Goal: Task Accomplishment & Management: Manage account settings

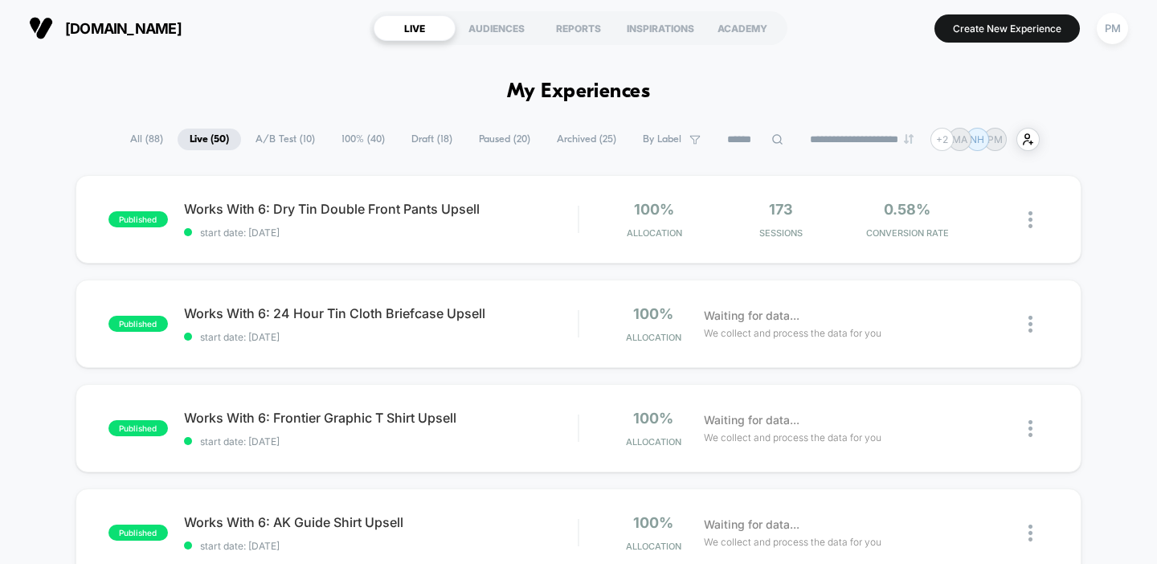
click at [772, 142] on icon at bounding box center [777, 139] width 10 height 10
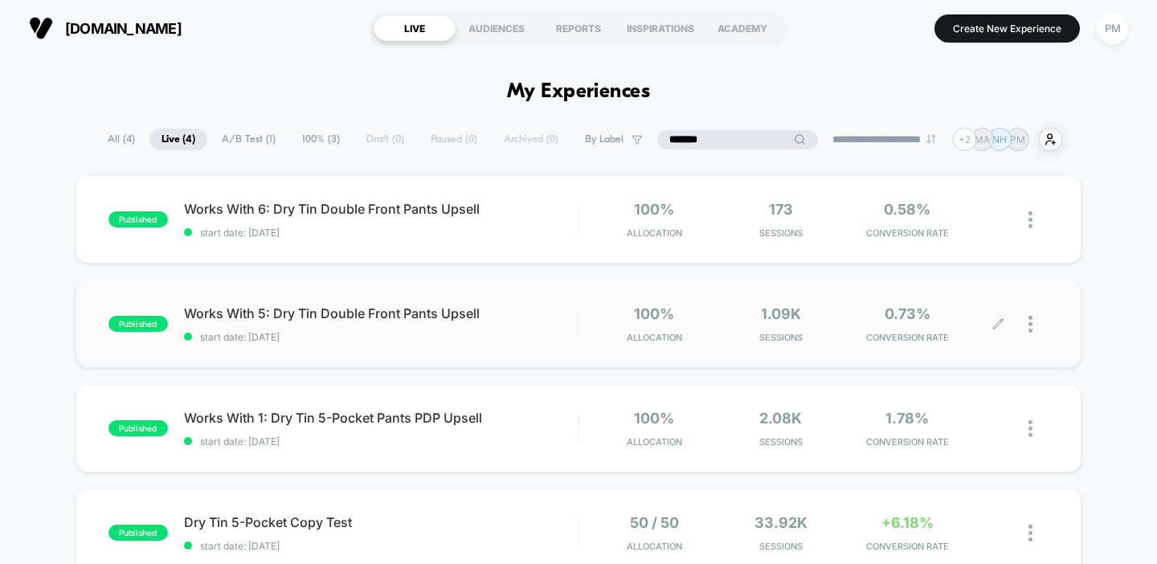
type input "*******"
click at [1028, 333] on div at bounding box center [1038, 324] width 20 height 38
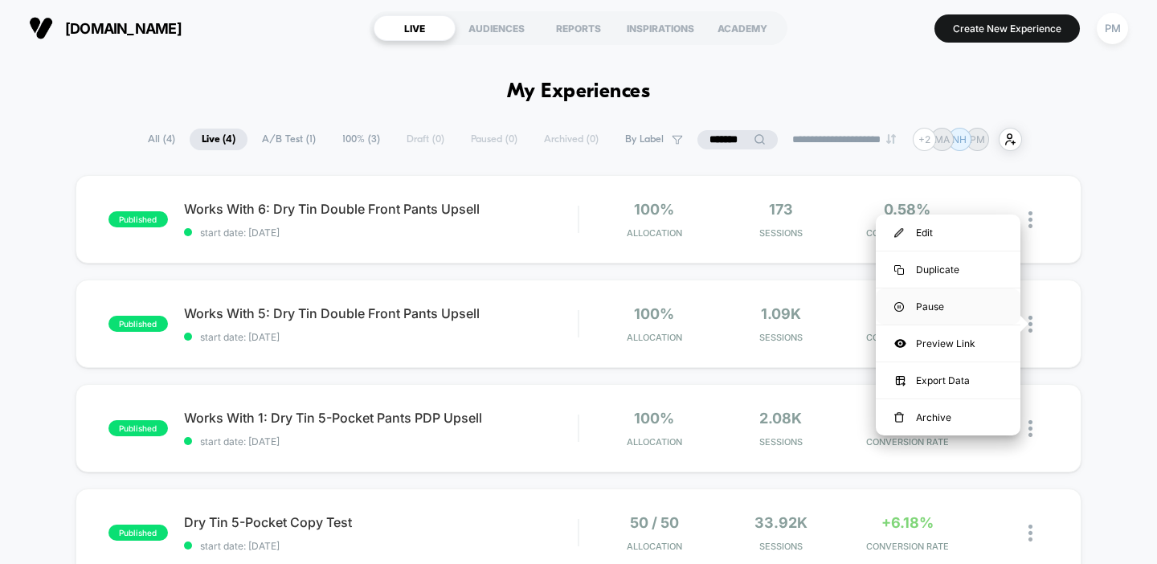
click at [937, 305] on div "Pause" at bounding box center [948, 306] width 145 height 36
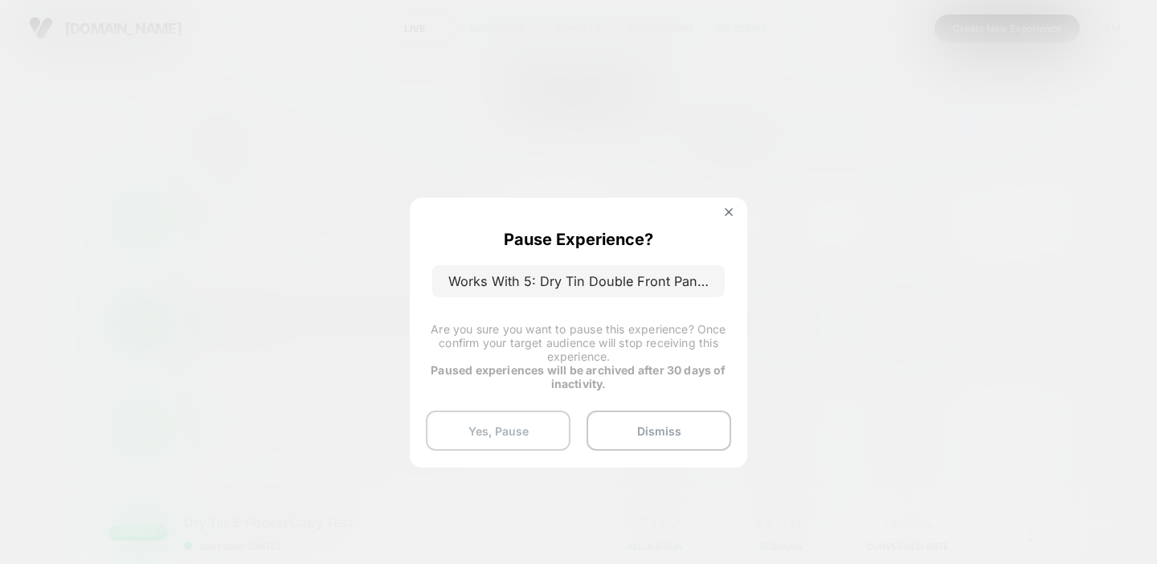
click at [523, 426] on button "Yes, Pause" at bounding box center [498, 430] width 145 height 40
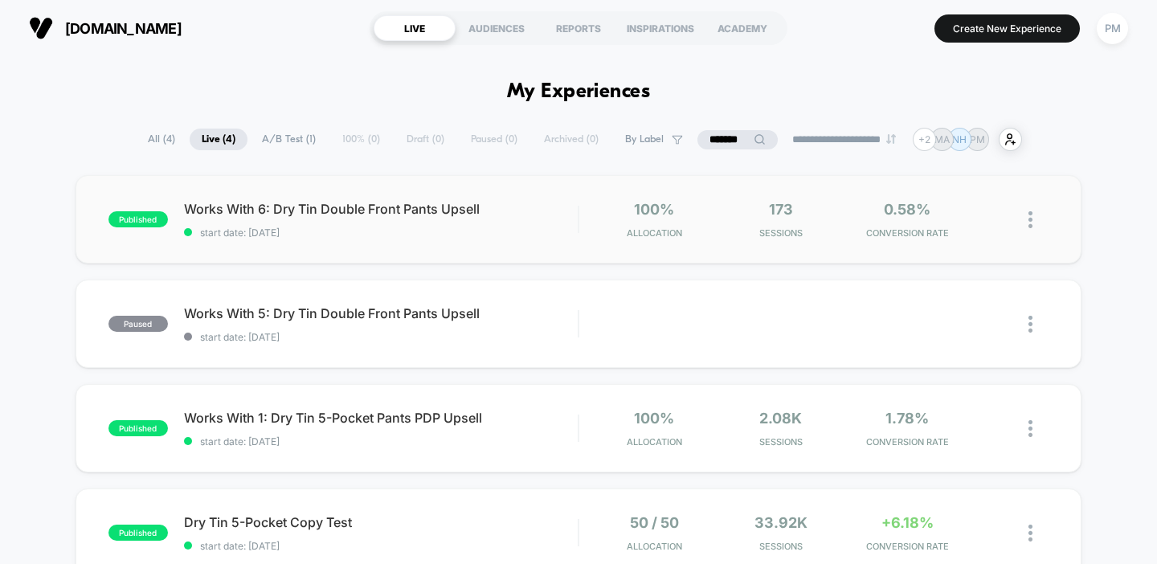
click at [534, 201] on span "Works With 6: Dry Tin Double Front Pants Upsell" at bounding box center [381, 209] width 394 height 16
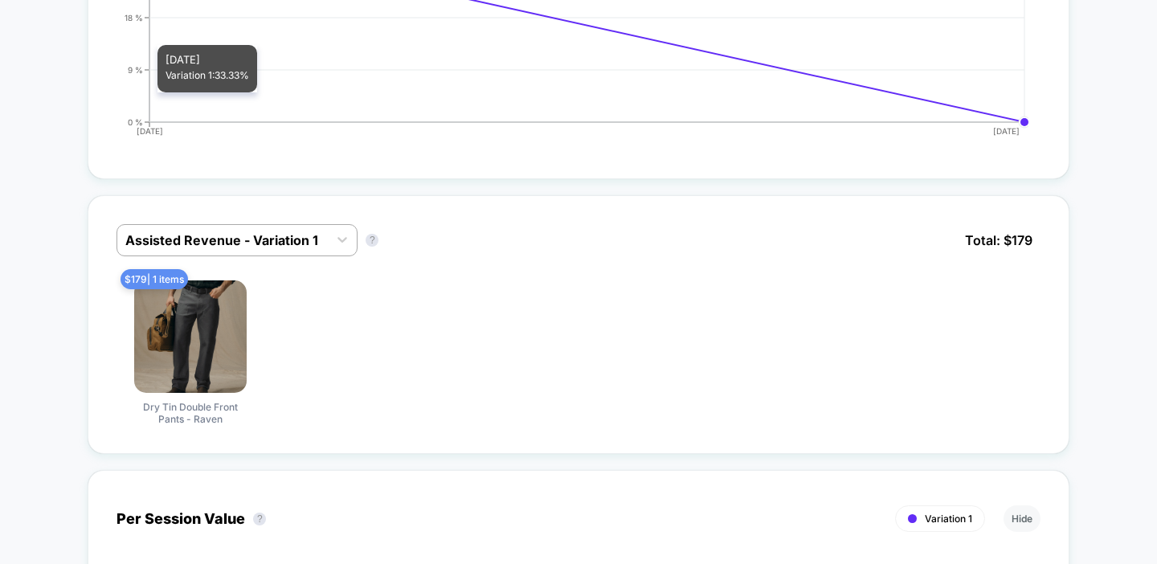
scroll to position [692, 0]
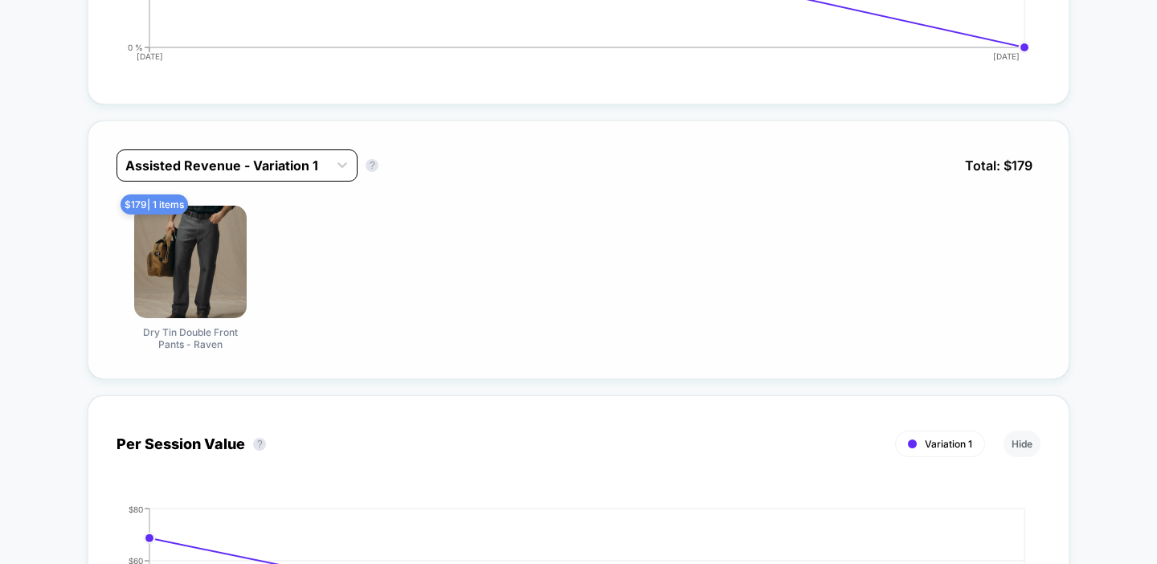
click at [292, 167] on div at bounding box center [222, 165] width 194 height 19
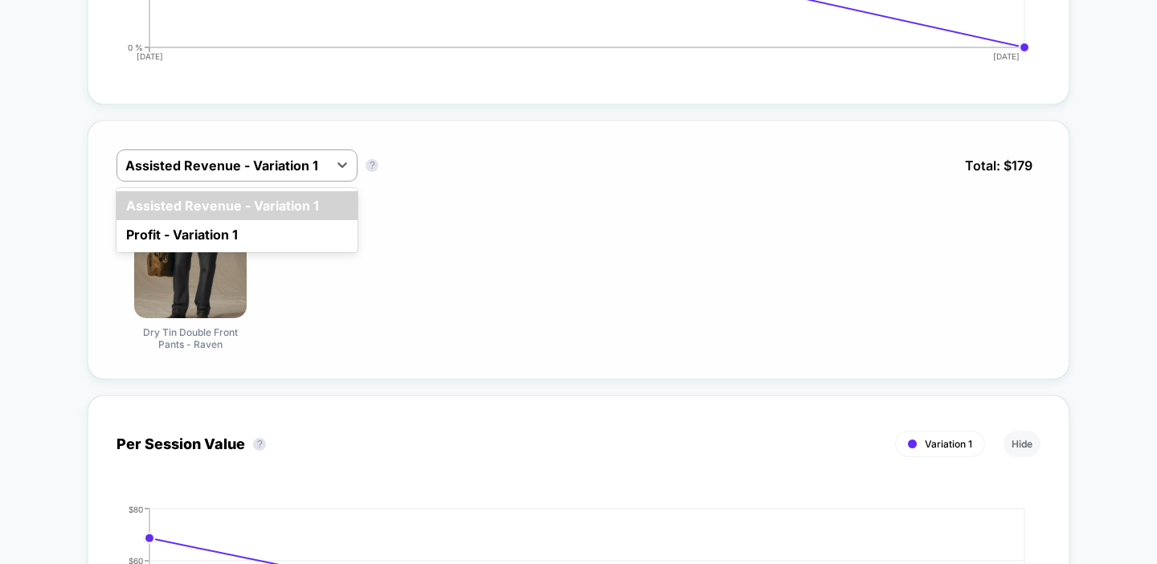
click at [444, 211] on div "$ 179 | 1 items Dry Tin Double Front Pants - Raven" at bounding box center [578, 278] width 924 height 145
